Goal: Task Accomplishment & Management: Complete application form

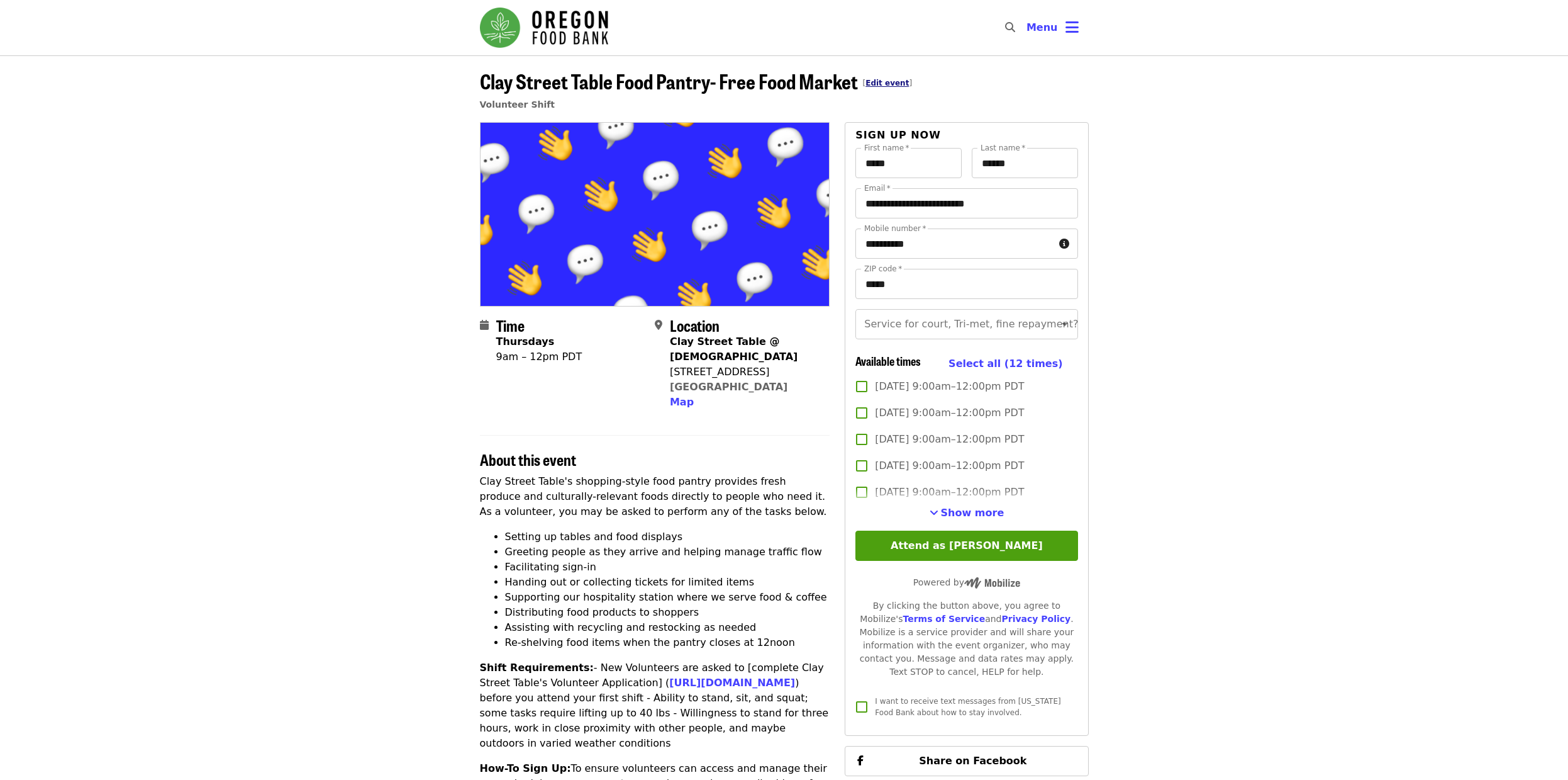
click at [881, 81] on link "Edit event" at bounding box center [887, 83] width 43 height 9
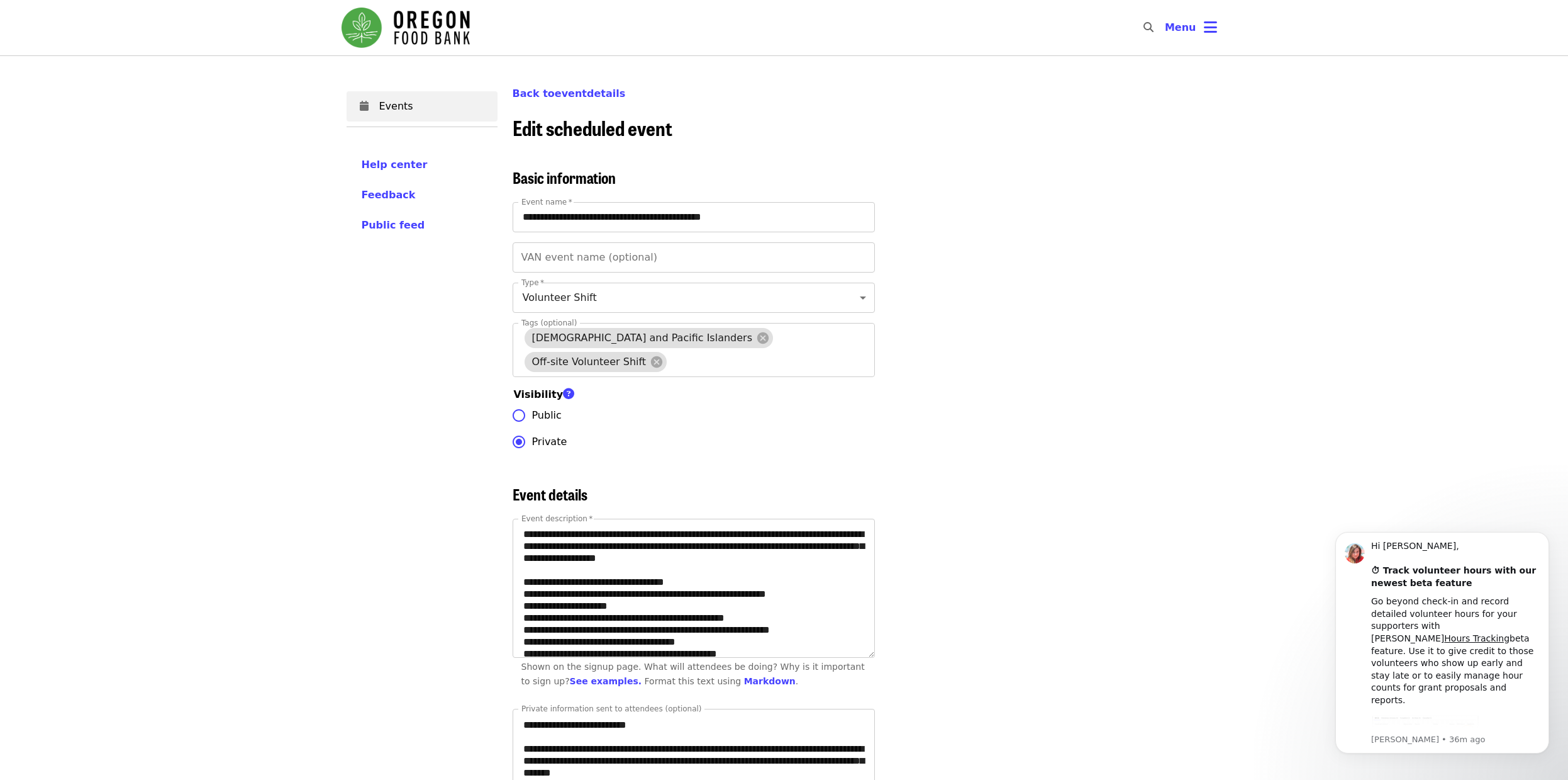
click at [1003, 212] on div "**********" at bounding box center [867, 312] width 710 height 286
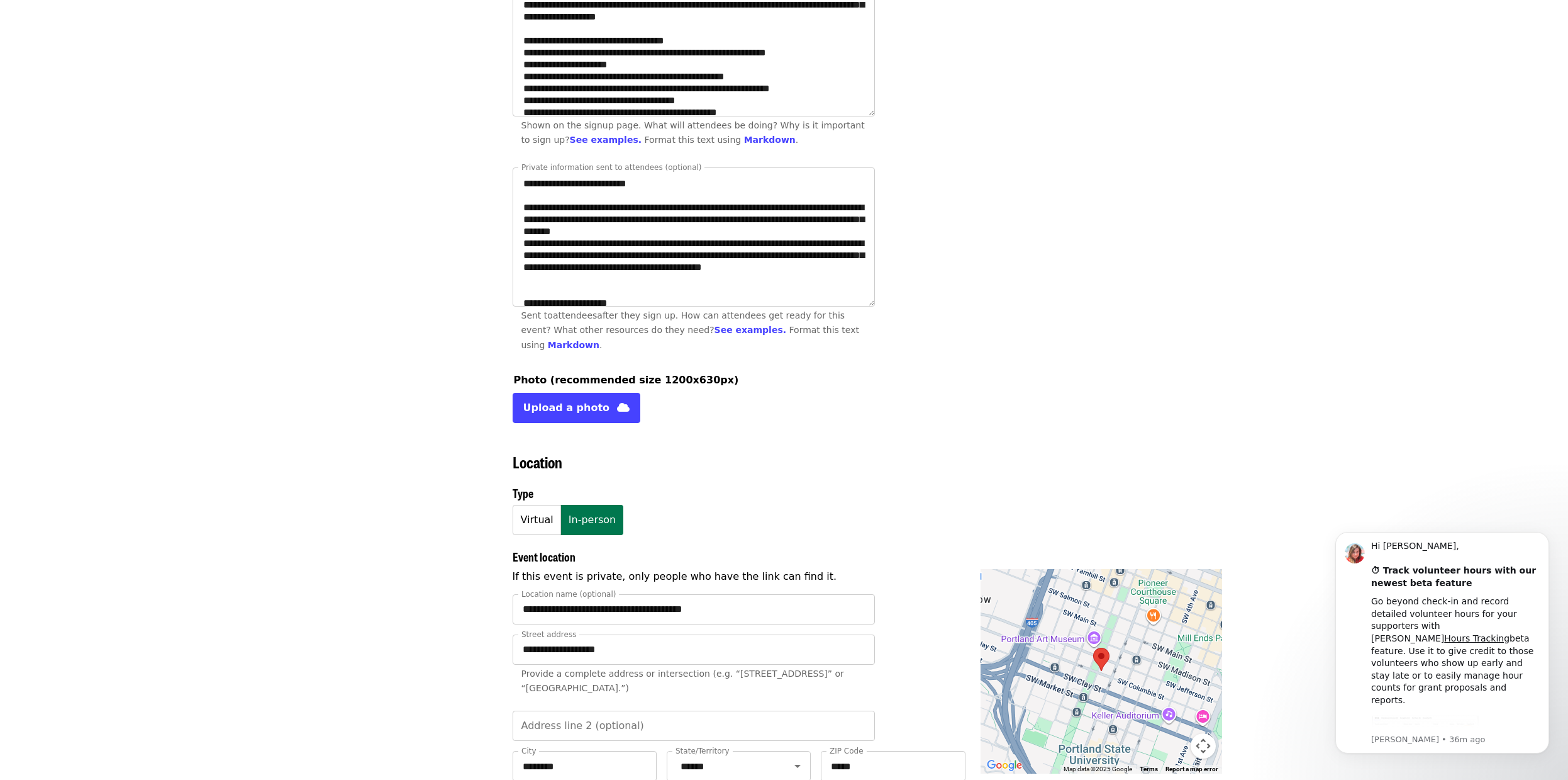
scroll to position [555, 0]
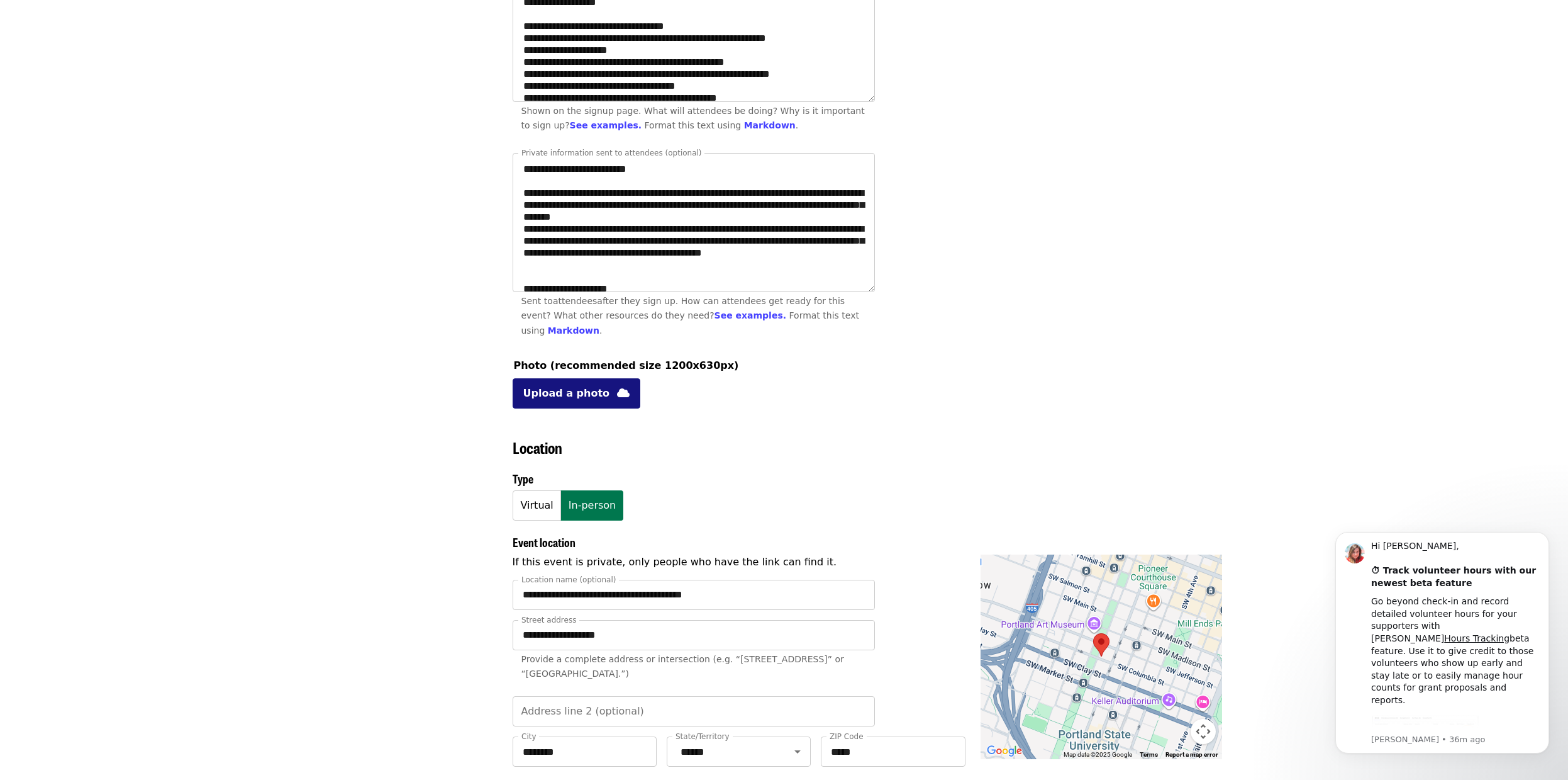
click at [595, 388] on span "Upload a photo" at bounding box center [567, 393] width 87 height 15
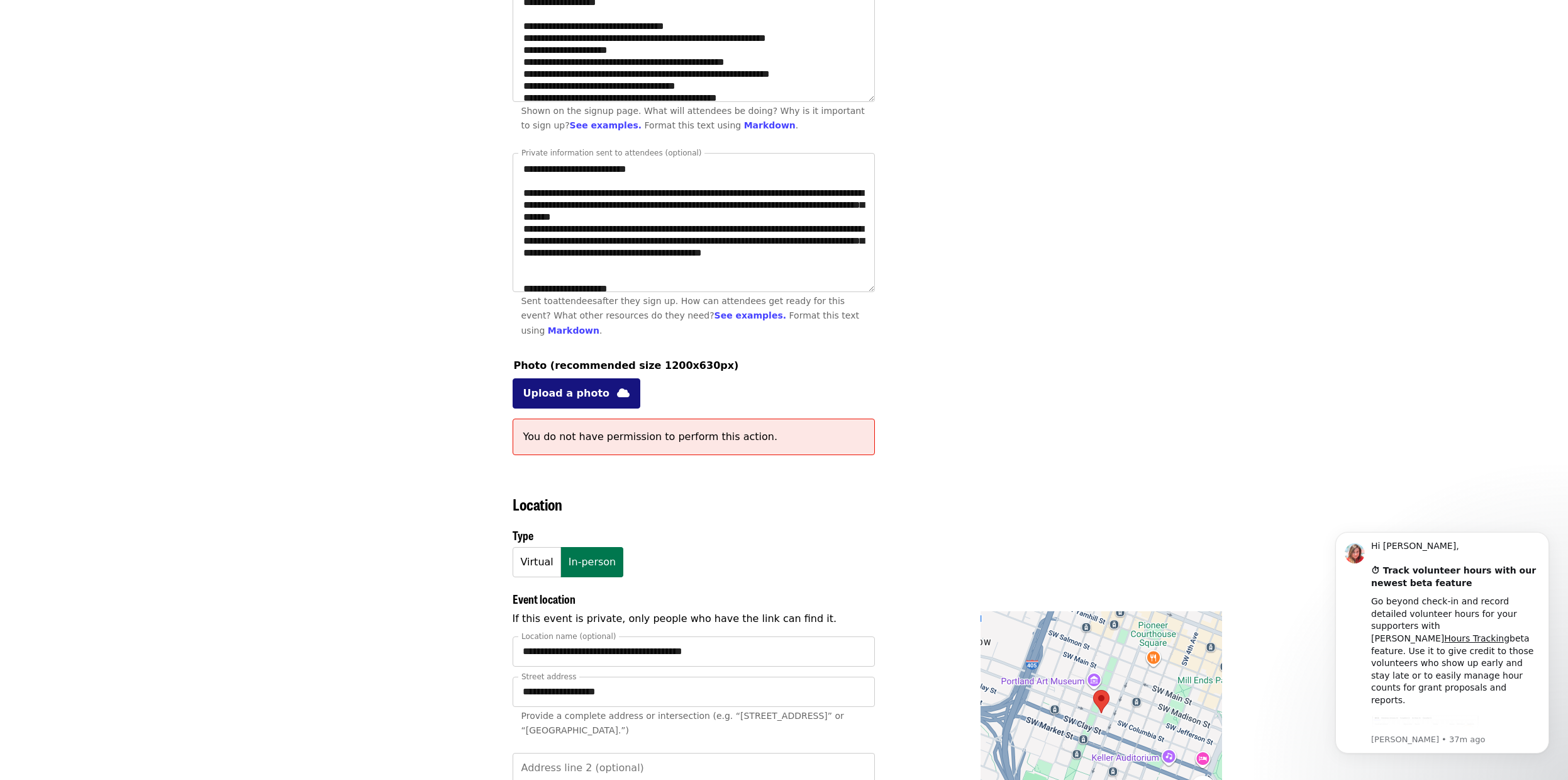
click at [617, 387] on icon "cloud icon" at bounding box center [623, 393] width 13 height 12
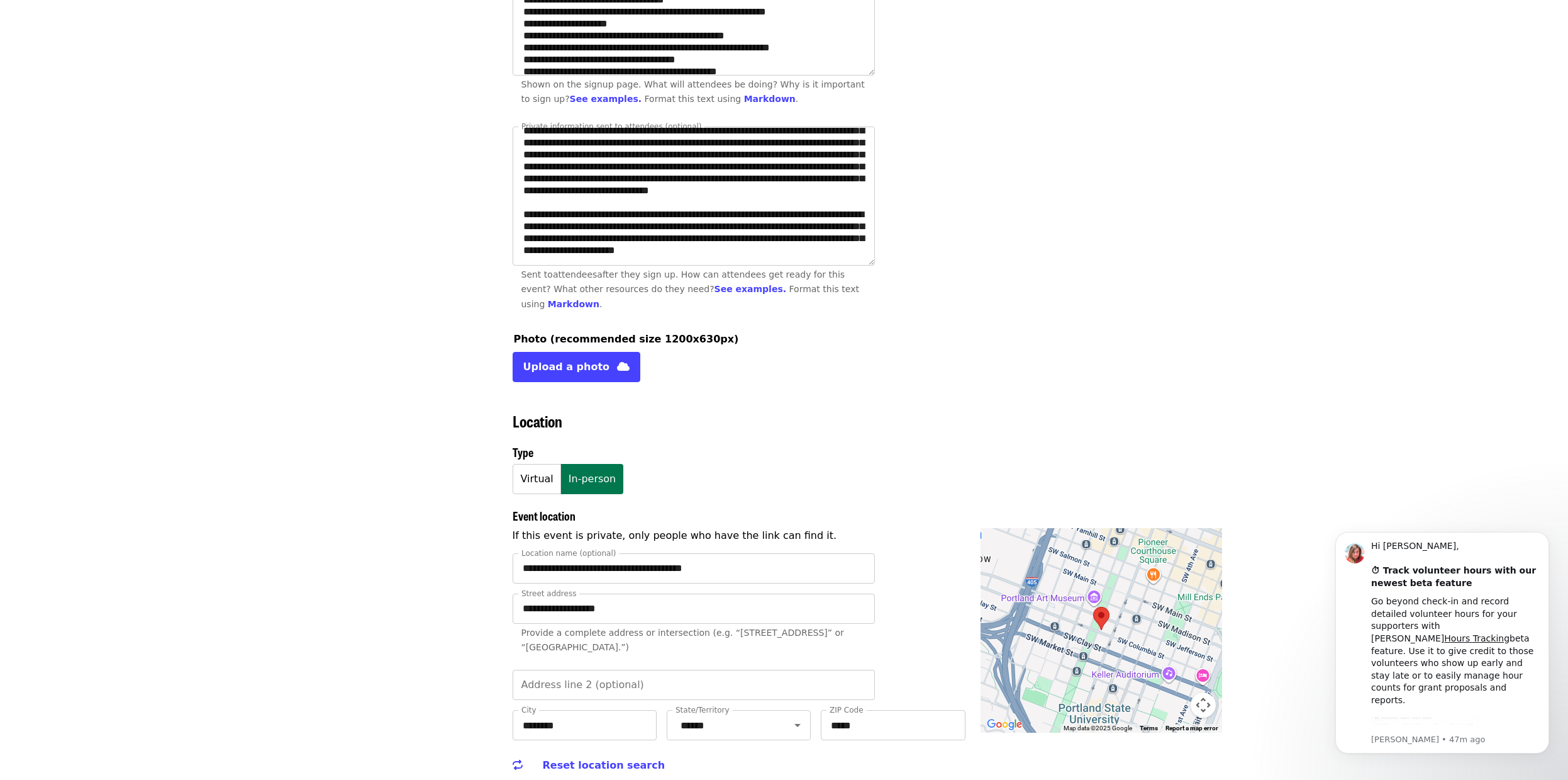
scroll to position [583, 0]
drag, startPoint x: 523, startPoint y: 147, endPoint x: 819, endPoint y: 235, distance: 308.8
click at [819, 235] on textarea "Private information sent to attendees (optional)" at bounding box center [694, 195] width 361 height 138
click at [775, 186] on textarea "Private information sent to attendees (optional)" at bounding box center [694, 195] width 361 height 138
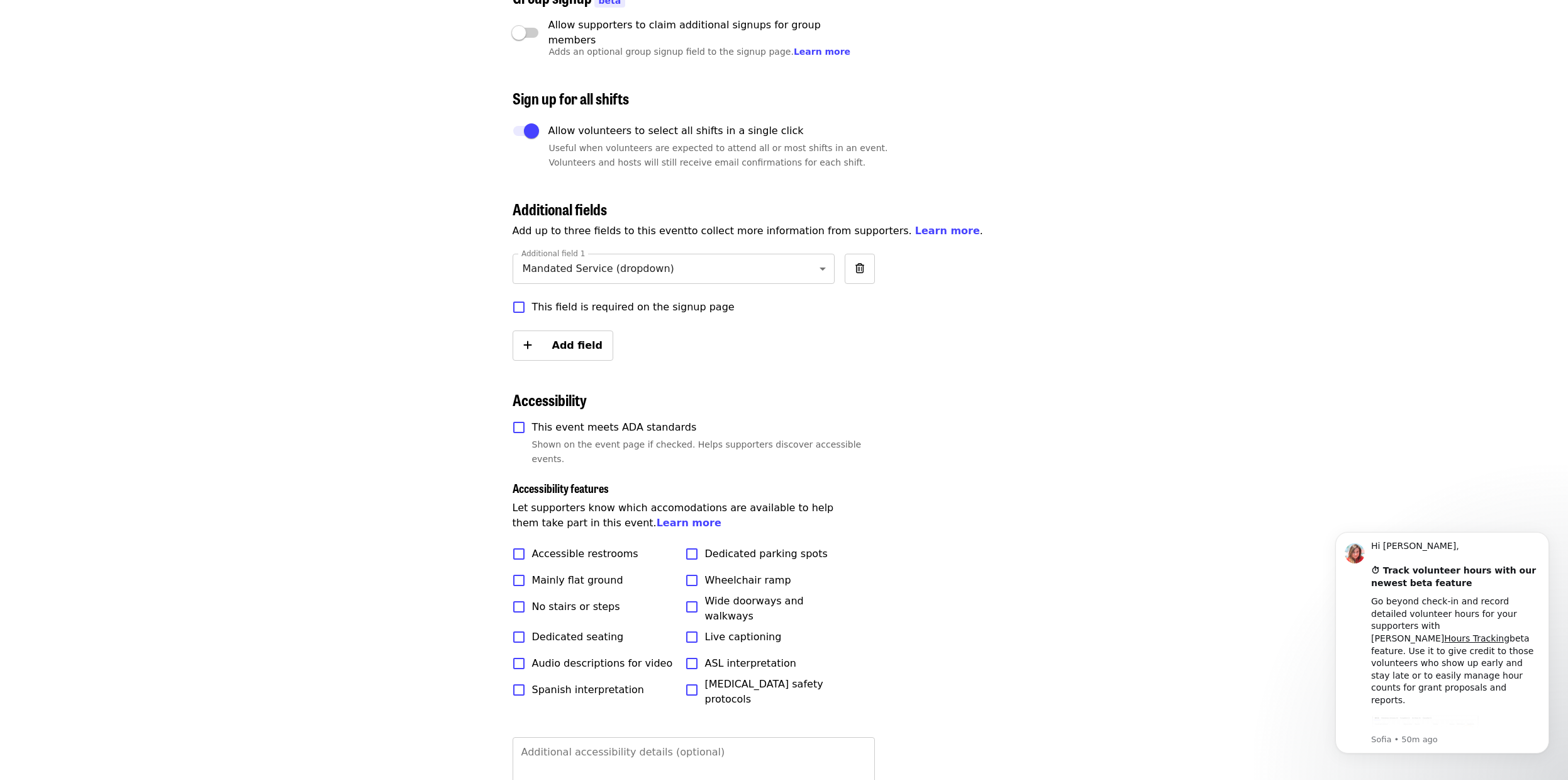
scroll to position [2775, 0]
click at [568, 337] on span "Add field" at bounding box center [577, 343] width 51 height 12
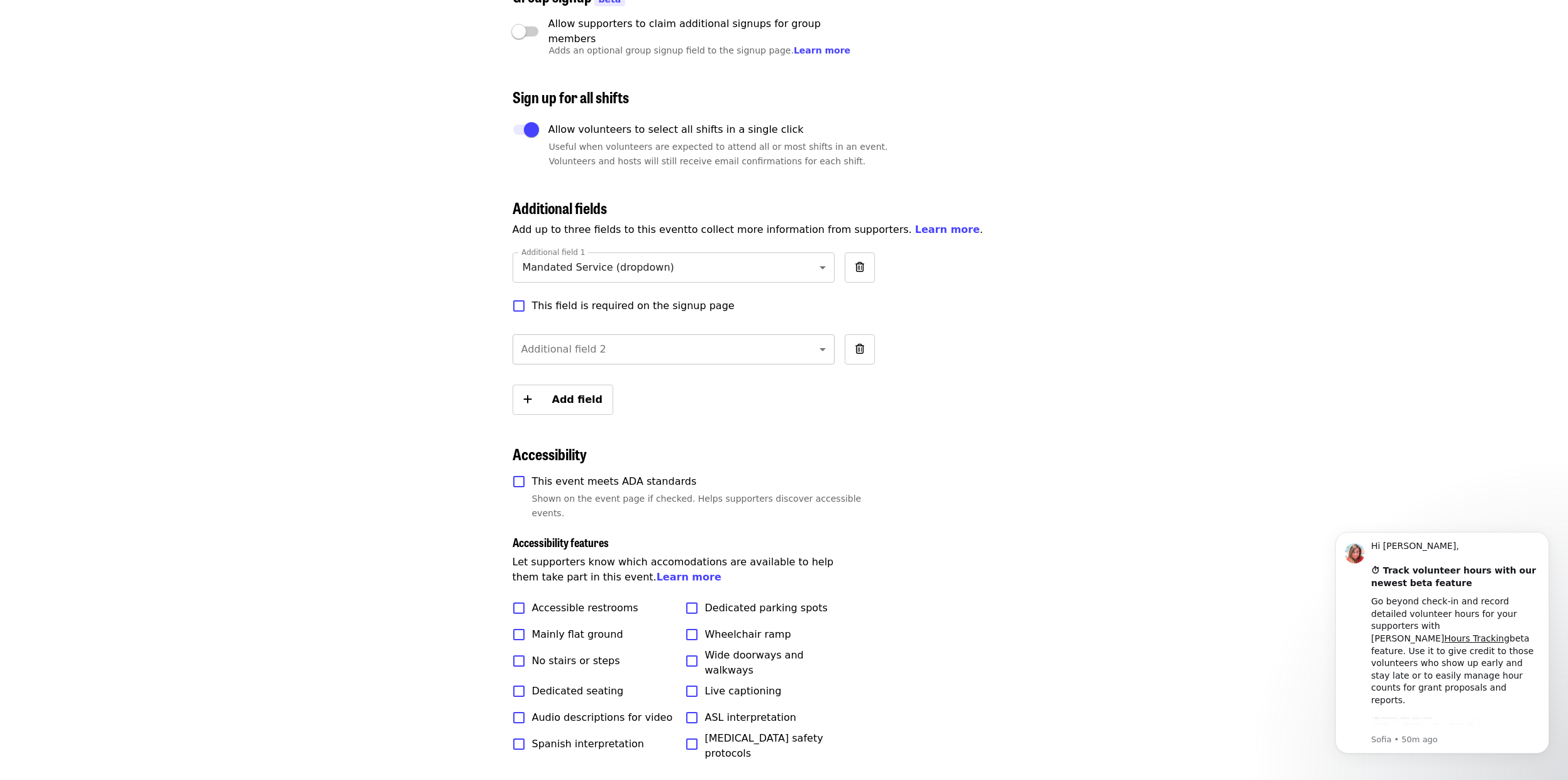
scroll to position [2773, 0]
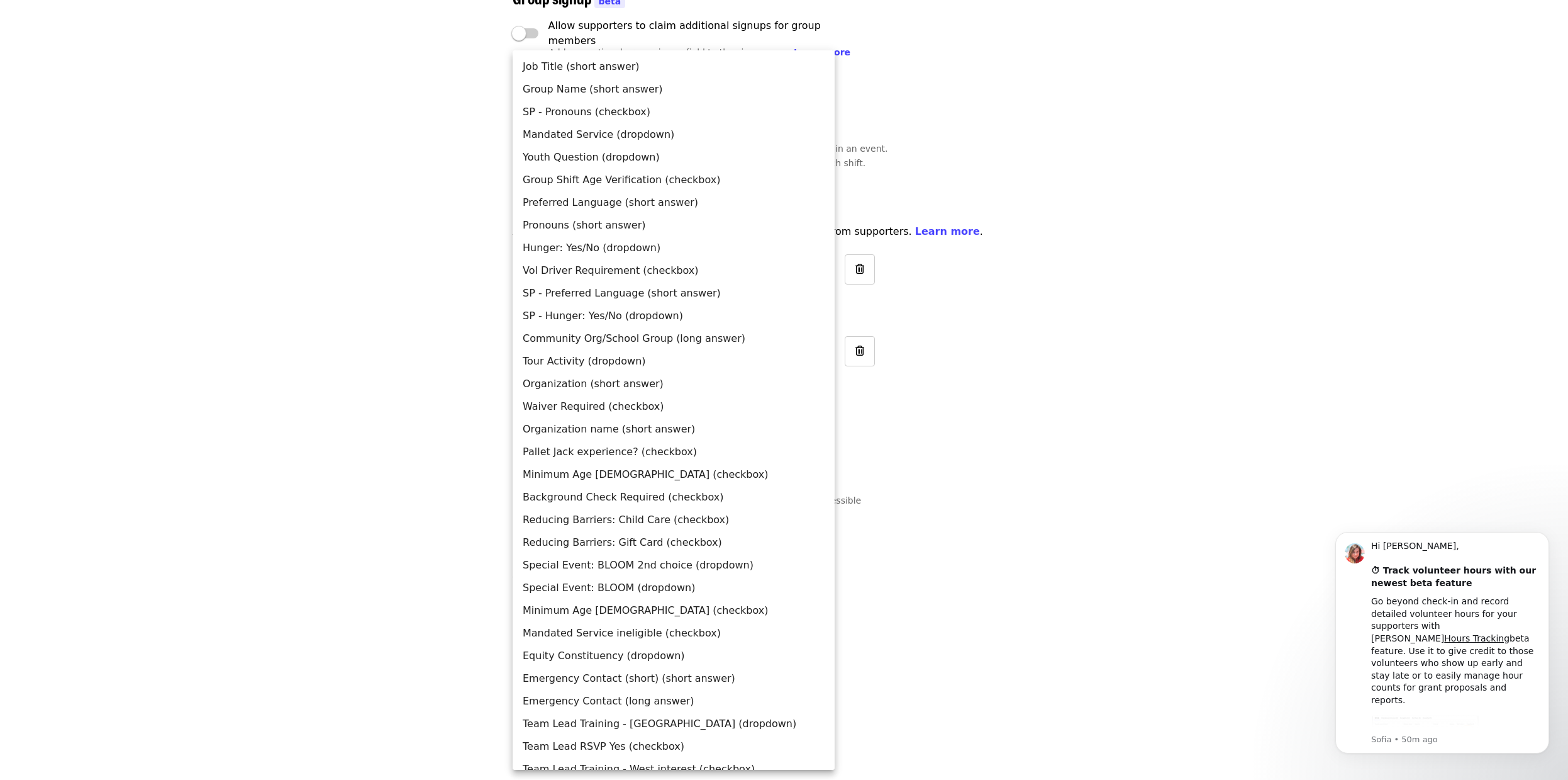
scroll to position [38, 0]
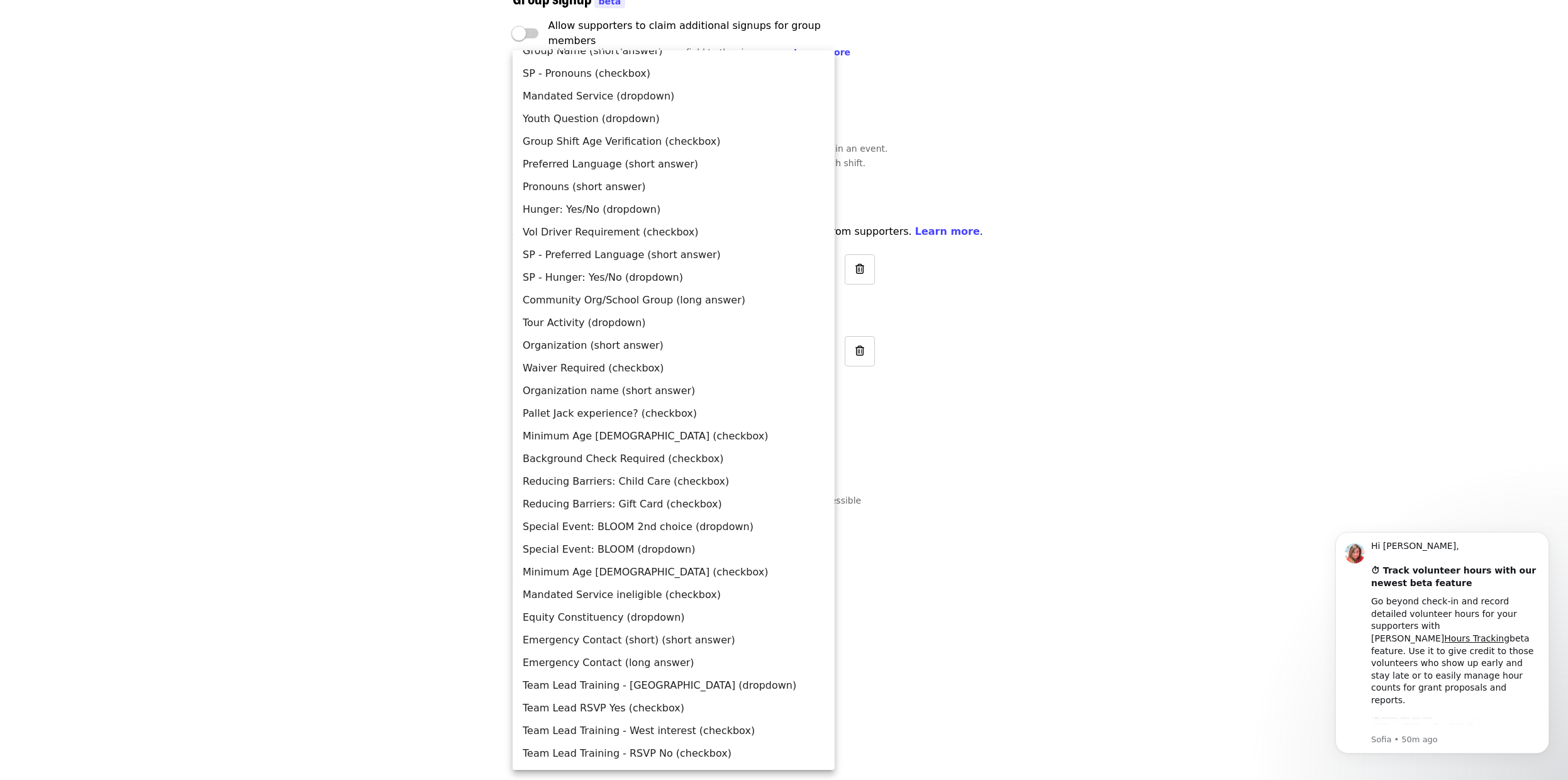
click at [1124, 340] on div at bounding box center [784, 390] width 1568 height 780
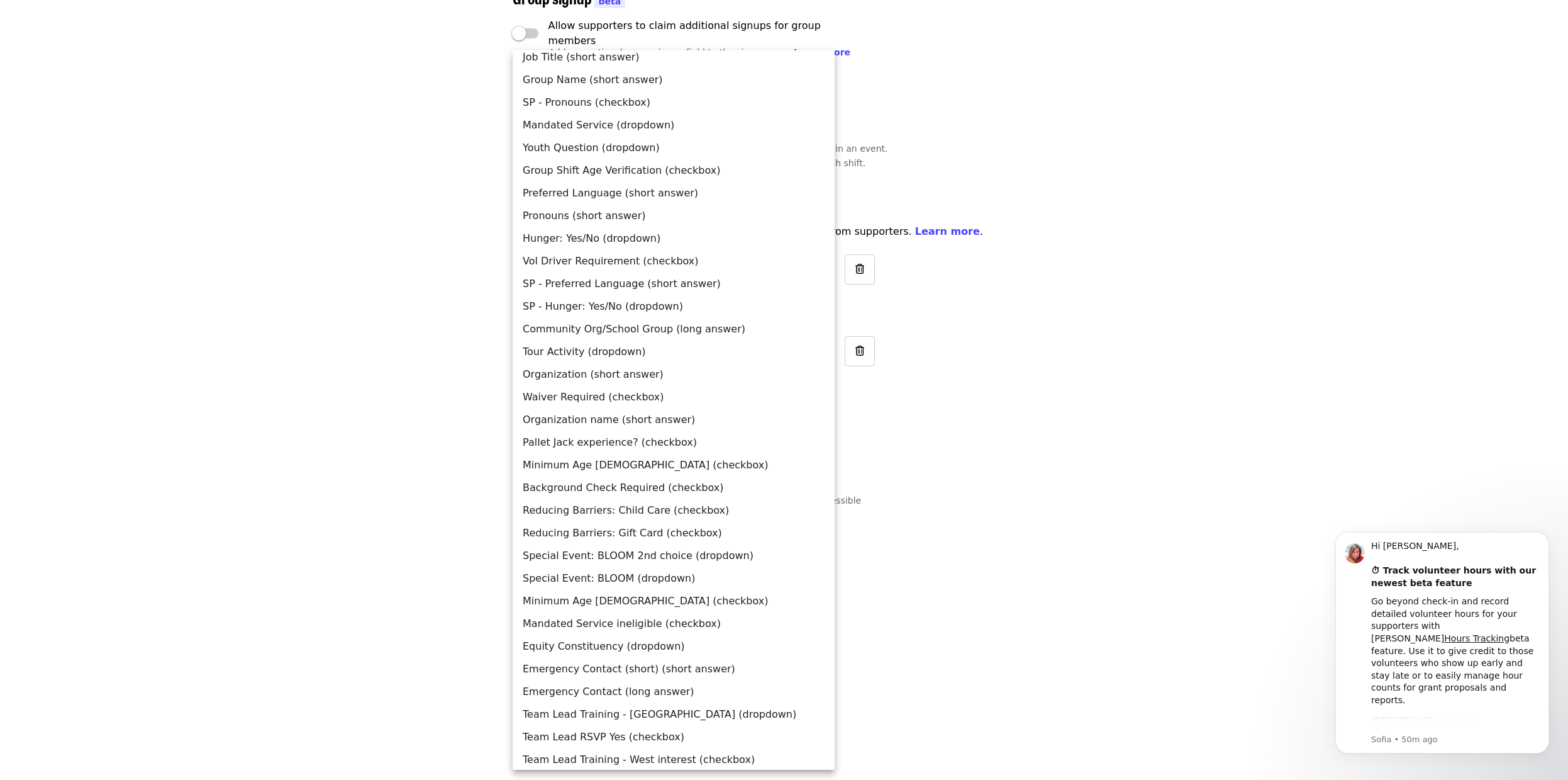
scroll to position [0, 0]
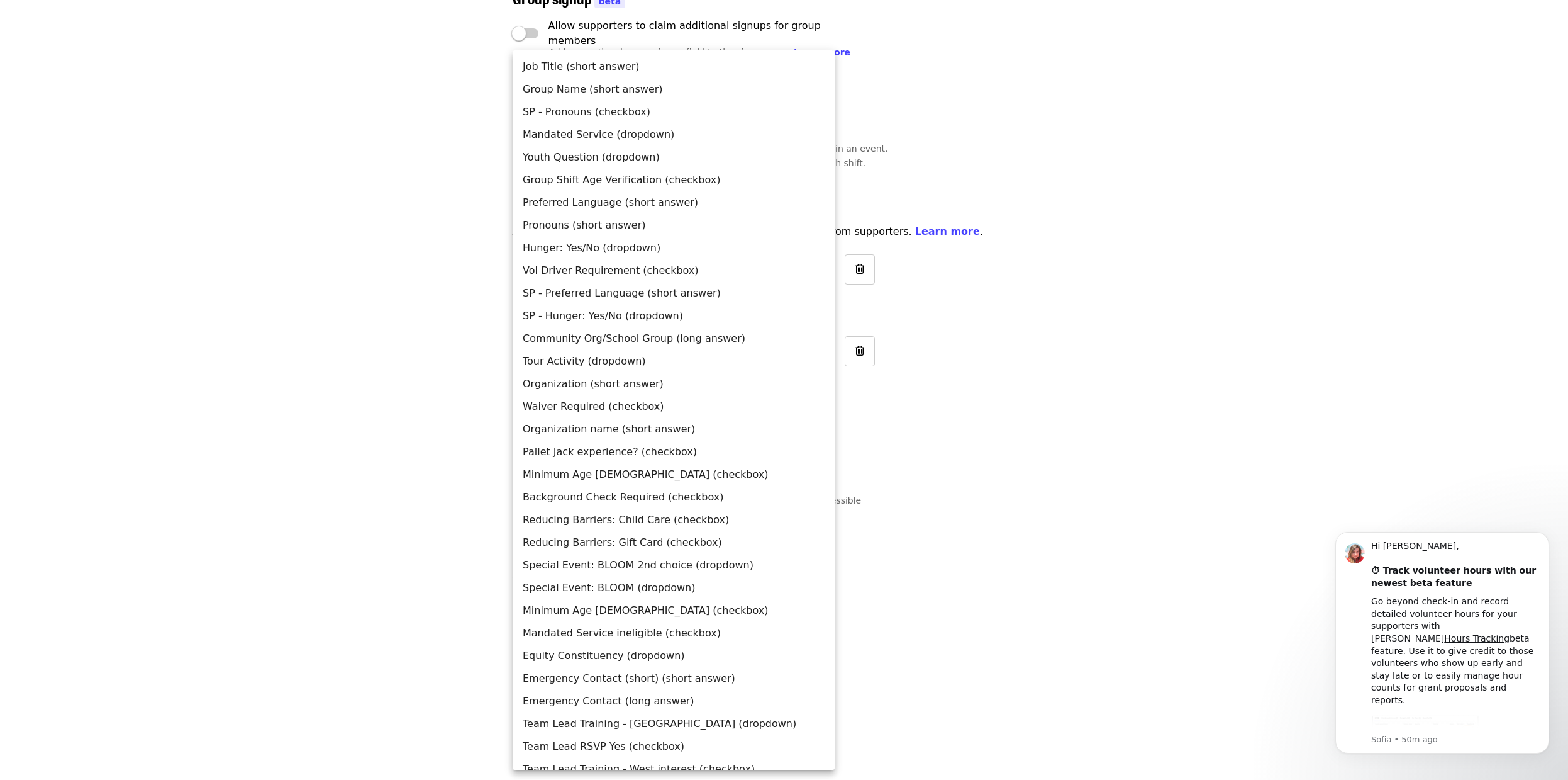
click at [1068, 189] on div at bounding box center [784, 390] width 1568 height 780
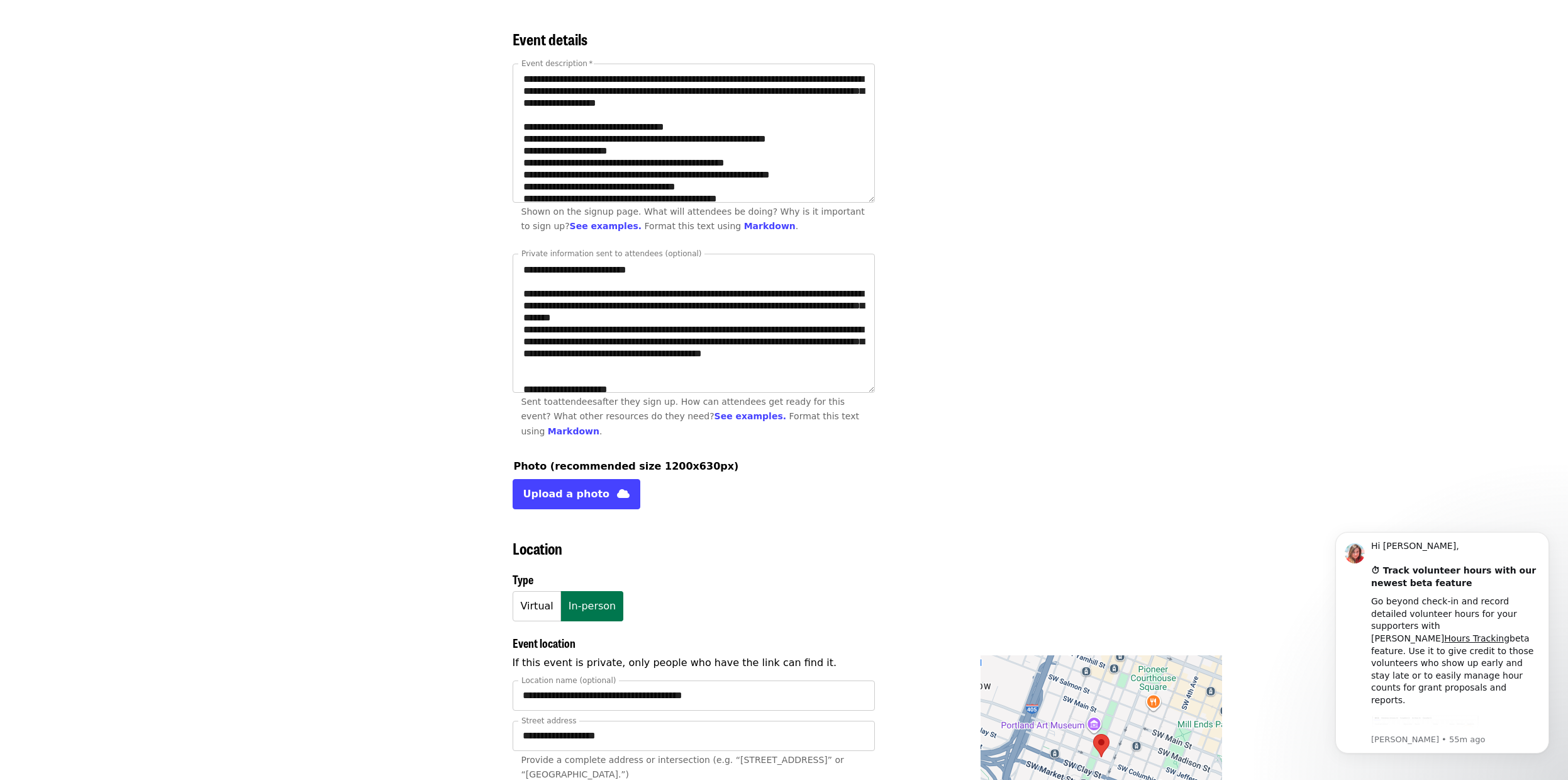
scroll to position [452, 0]
